Goal: Download file/media

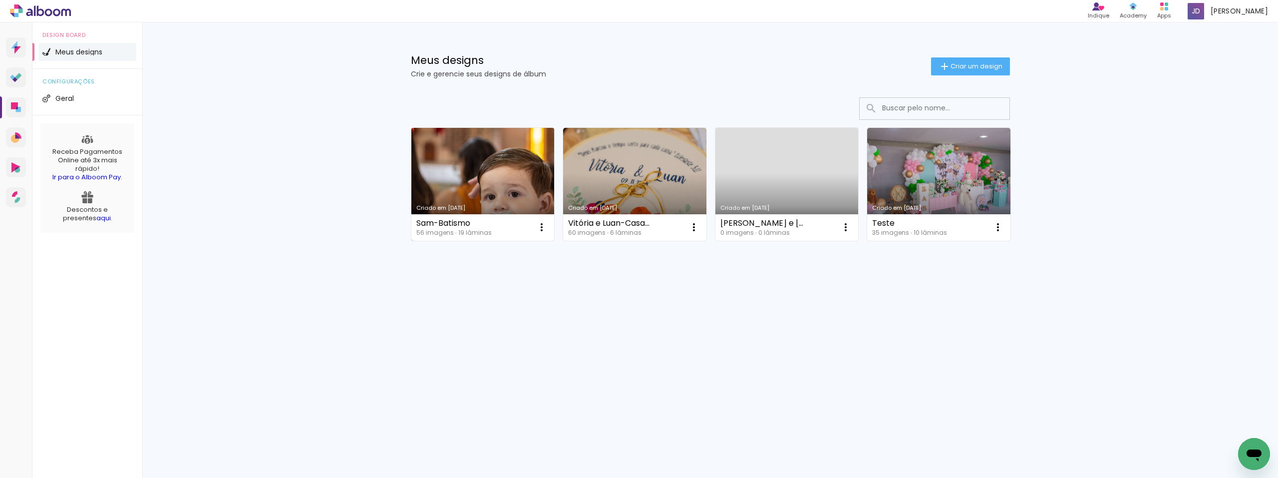
click at [458, 176] on link "Criado em [DATE]" at bounding box center [482, 184] width 143 height 113
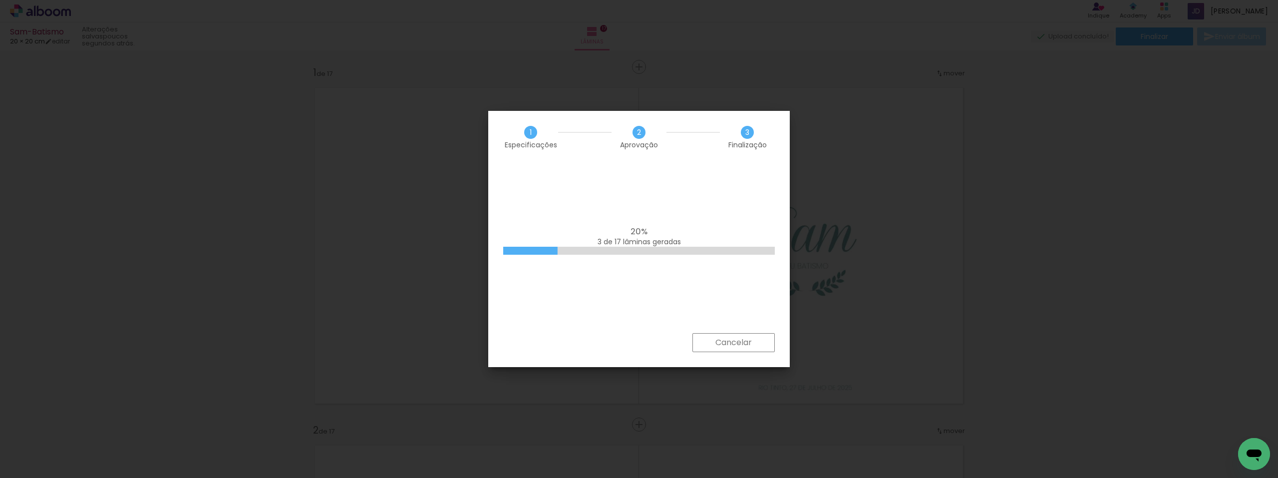
scroll to position [0, 1939]
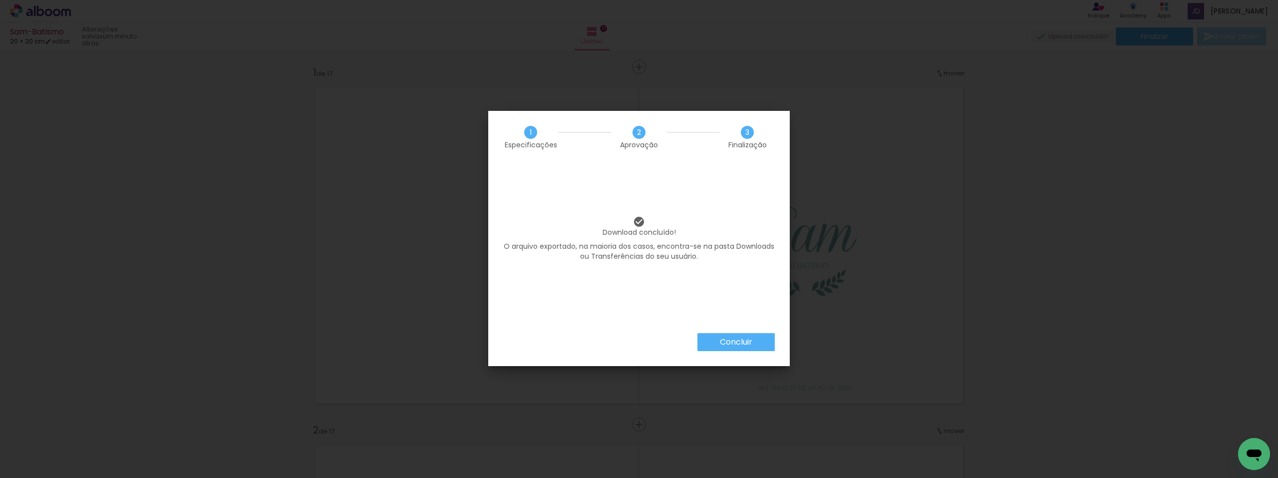
click at [773, 208] on div "Download concluído! O arquivo exportado, na maioria dos casos, encontra-se na p…" at bounding box center [639, 248] width 302 height 170
click at [0, 0] on slot "Concluir" at bounding box center [0, 0] width 0 height 0
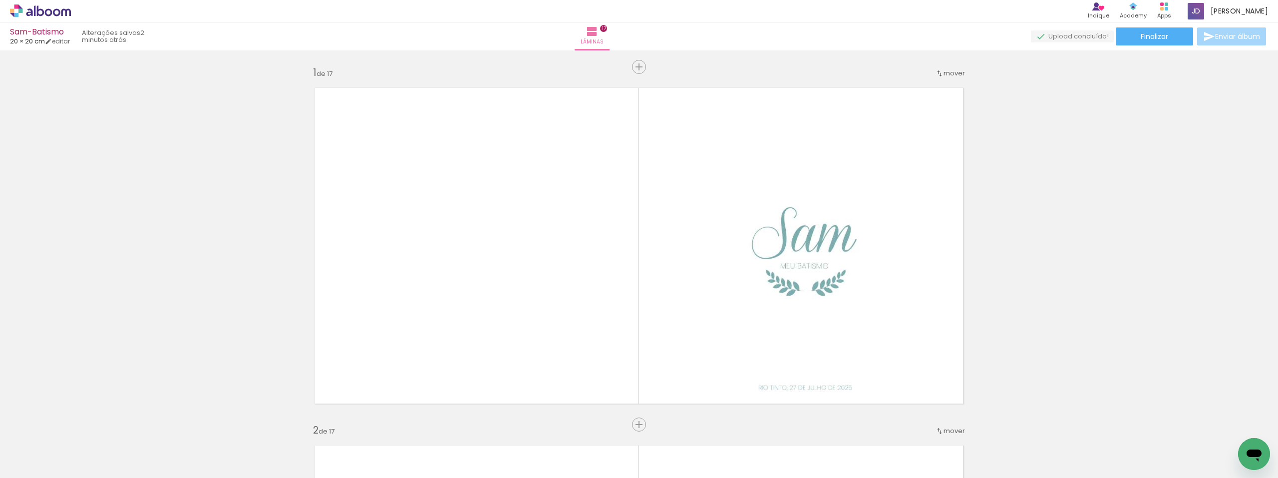
scroll to position [0, 1939]
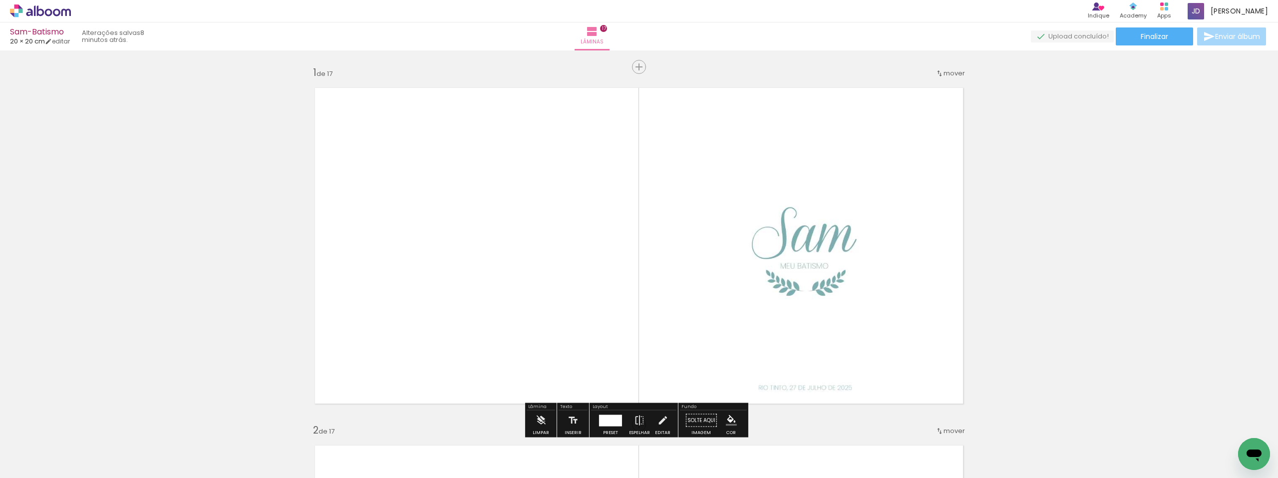
scroll to position [0, 1939]
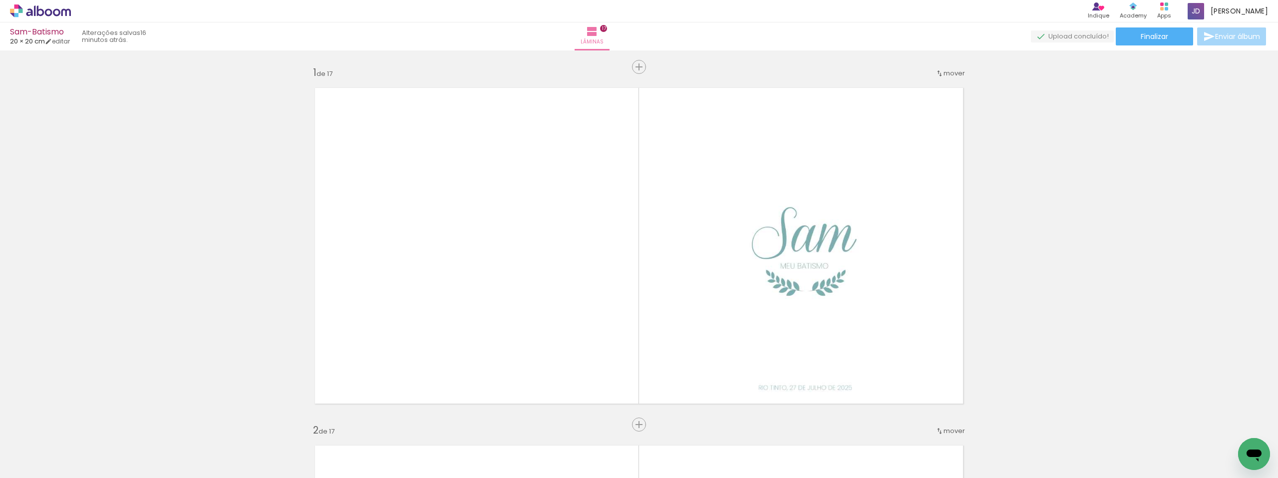
scroll to position [0, 1939]
